Goal: Entertainment & Leisure: Consume media (video, audio)

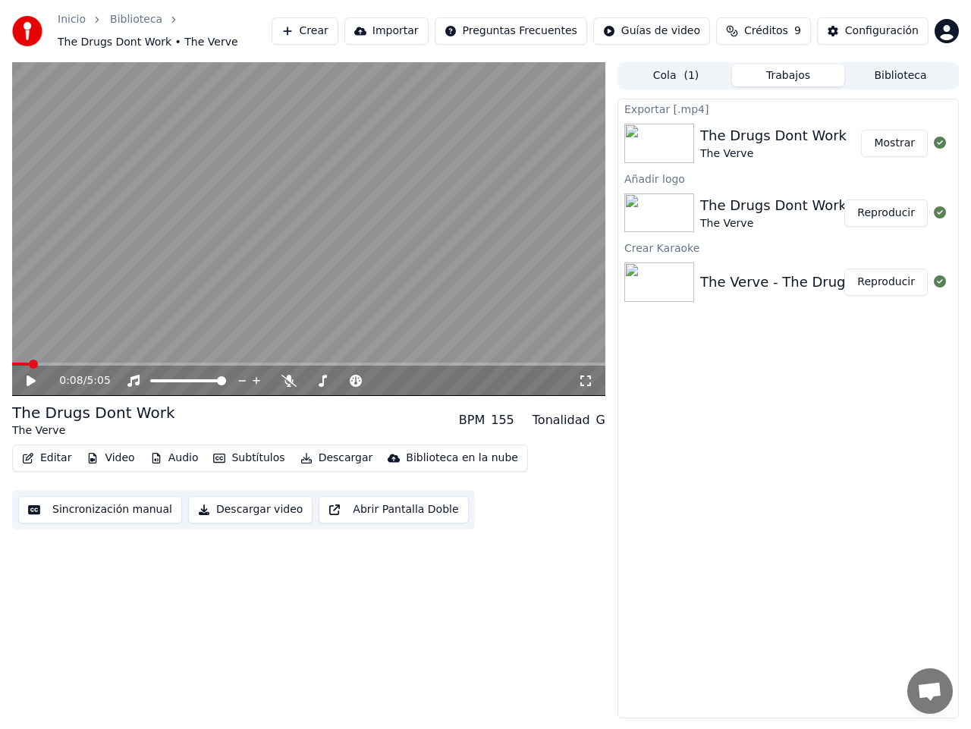
click at [749, 27] on button "Créditos 9" at bounding box center [763, 30] width 95 height 27
click at [780, 146] on button "Actualizar" at bounding box center [771, 143] width 90 height 27
click at [695, 77] on th "Recargar" at bounding box center [691, 76] width 60 height 30
click at [699, 75] on th "Recargar" at bounding box center [691, 76] width 60 height 30
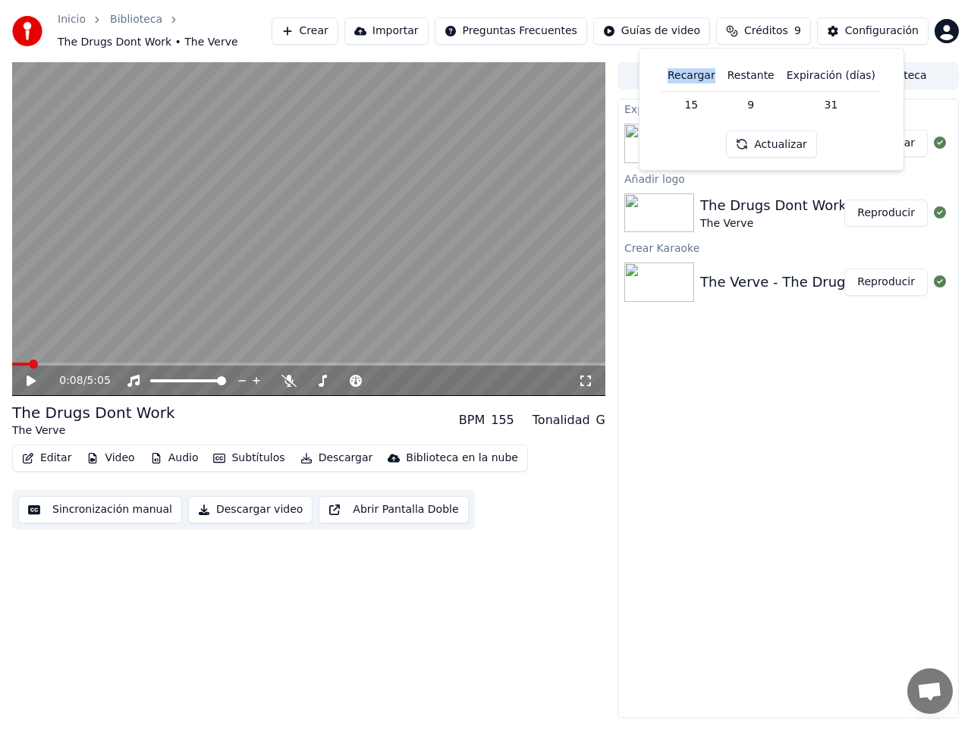
click at [699, 75] on th "Recargar" at bounding box center [691, 76] width 60 height 30
click at [702, 104] on td "15" at bounding box center [691, 104] width 60 height 27
click at [769, 146] on button "Actualizar" at bounding box center [771, 143] width 90 height 27
click at [771, 146] on button "Actualizar" at bounding box center [771, 143] width 90 height 27
click at [768, 410] on div "Exportar [.mp4] The Drugs Dont Work The Verve Mostrar Añadir logo The Drugs Don…" at bounding box center [787, 409] width 341 height 620
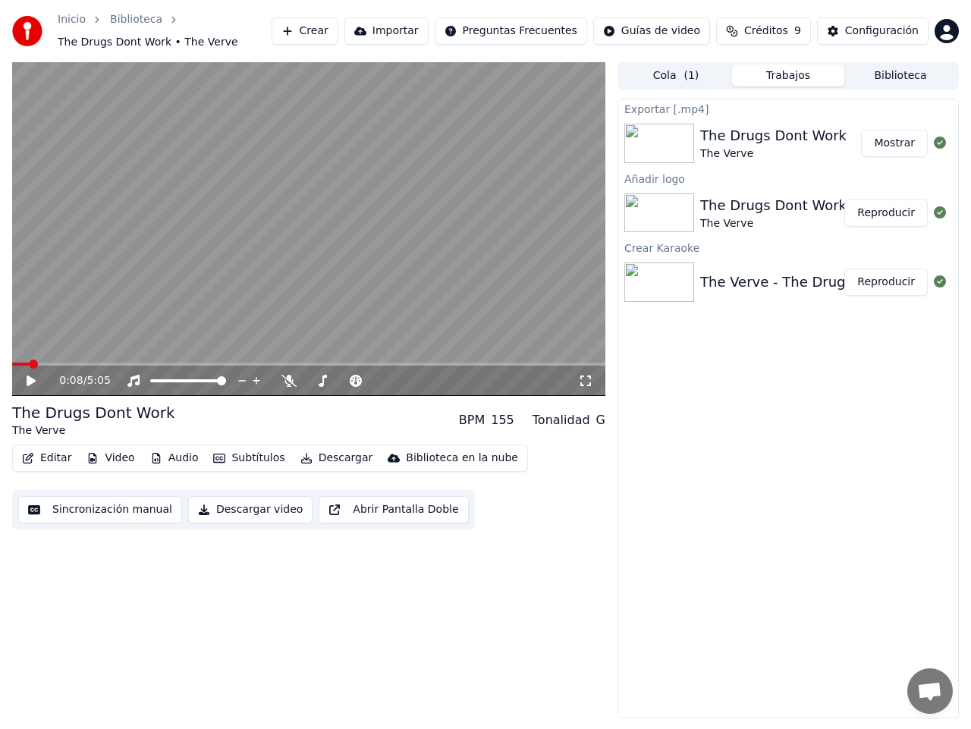
click at [643, 206] on img at bounding box center [659, 212] width 70 height 39
click at [891, 215] on button "Reproducir" at bounding box center [885, 212] width 83 height 27
click at [177, 364] on span at bounding box center [308, 364] width 593 height 3
click at [287, 378] on icon at bounding box center [288, 381] width 15 height 12
click at [135, 378] on icon at bounding box center [133, 381] width 12 height 12
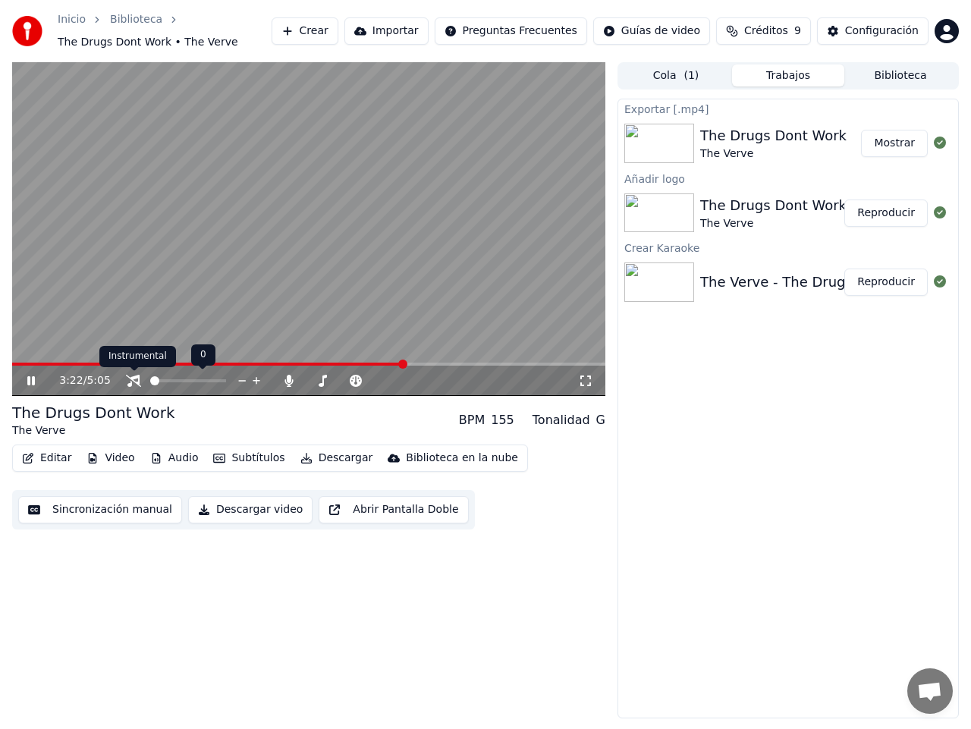
click at [133, 383] on icon at bounding box center [133, 381] width 15 height 12
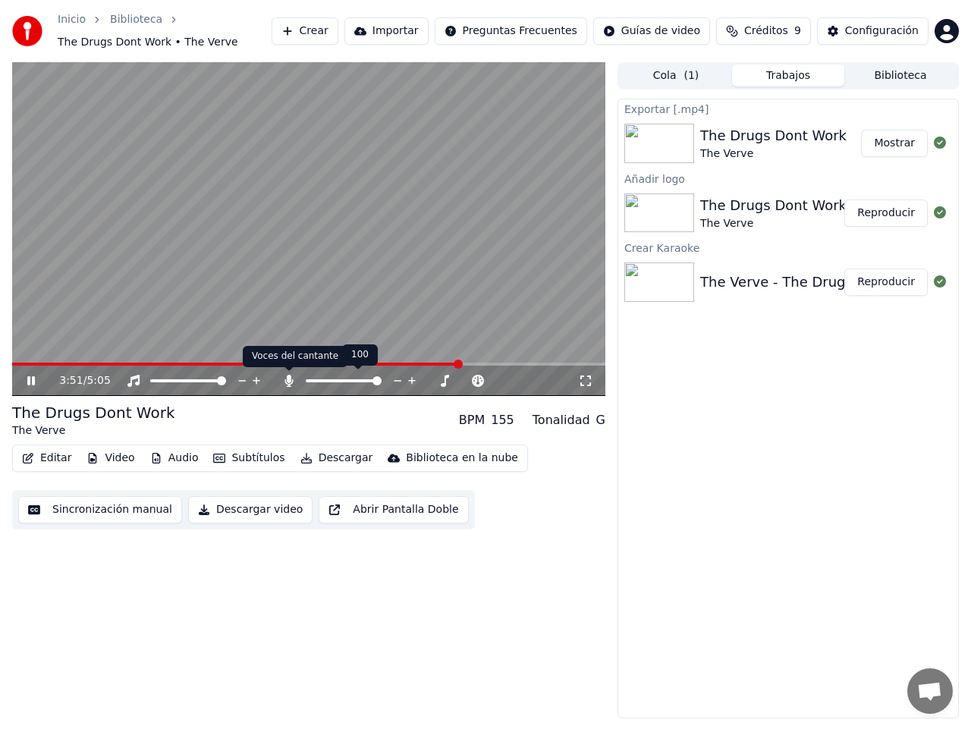
click at [291, 378] on icon at bounding box center [289, 381] width 8 height 12
click at [290, 384] on icon at bounding box center [288, 381] width 15 height 12
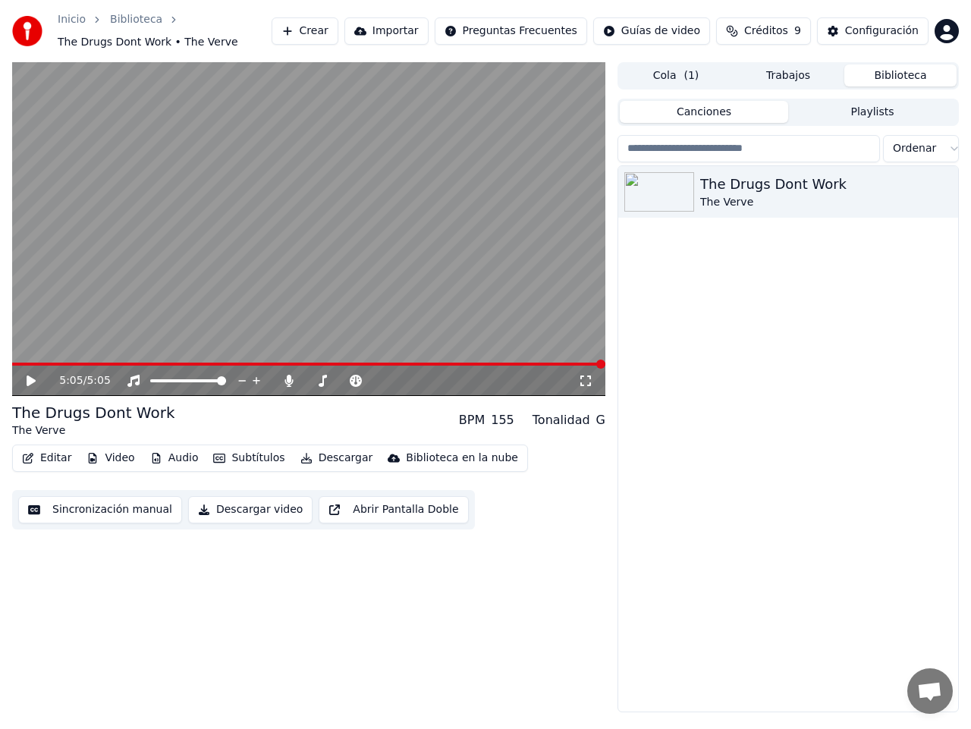
click at [896, 79] on button "Biblioteca" at bounding box center [900, 75] width 112 height 22
click at [943, 193] on icon "button" at bounding box center [944, 191] width 15 height 12
click at [947, 190] on icon "button" at bounding box center [944, 191] width 15 height 12
click at [698, 304] on div "The Drugs Dont Work The Verve" at bounding box center [788, 438] width 340 height 545
click at [781, 76] on button "Trabajos" at bounding box center [788, 75] width 112 height 22
